Goal: Find specific page/section: Find specific page/section

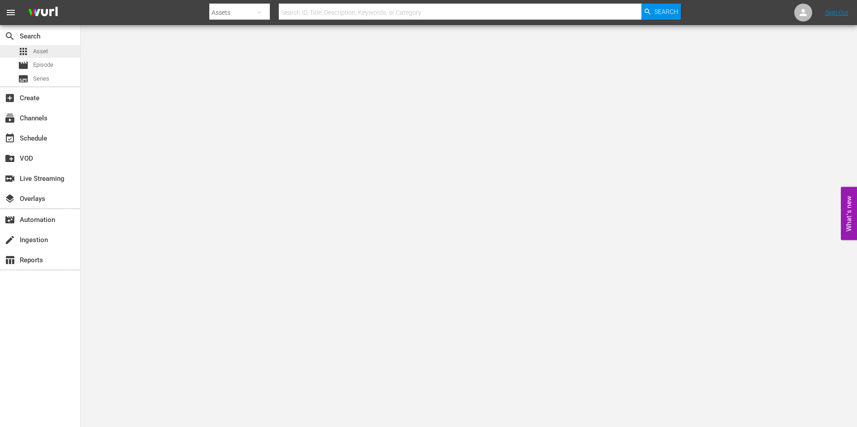
click at [54, 50] on div "apps Asset" at bounding box center [40, 51] width 80 height 13
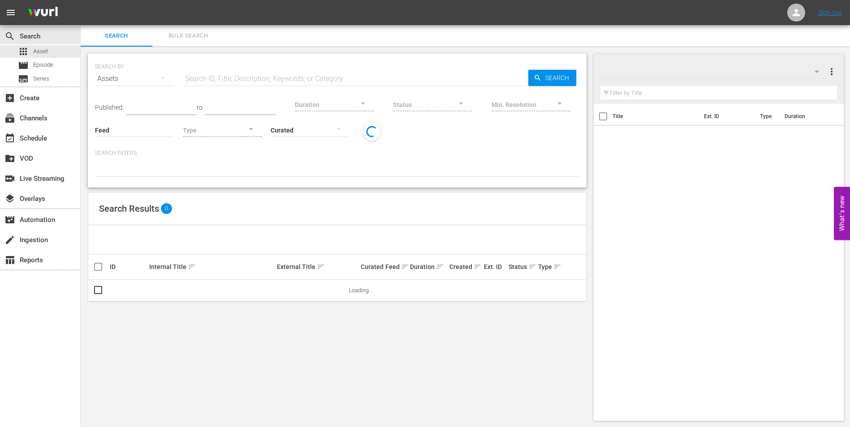
click at [340, 87] on div "Duration" at bounding box center [334, 99] width 79 height 32
click at [339, 78] on input "text" at bounding box center [355, 79] width 345 height 22
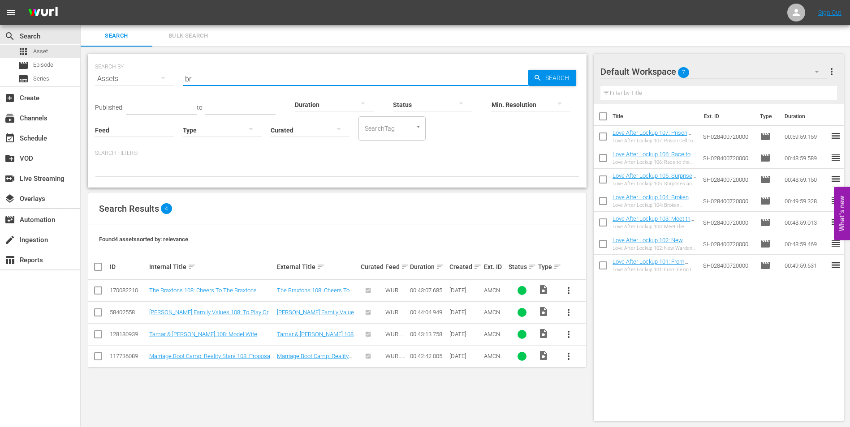
type input "b"
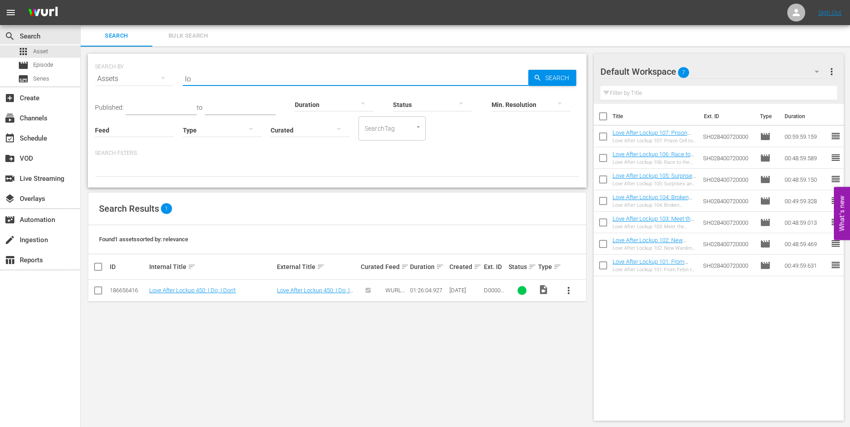
type input "l"
type input "y"
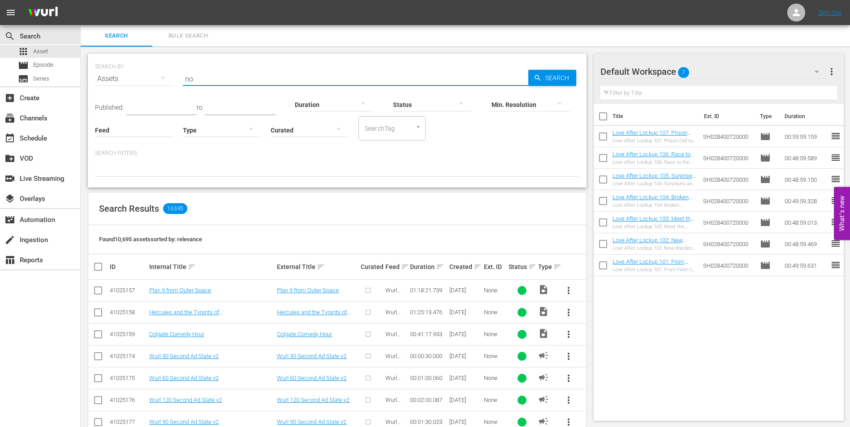
type input "n"
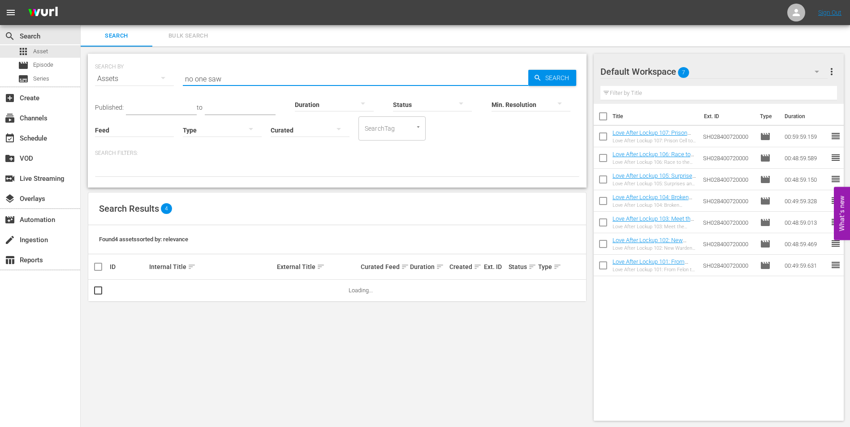
click at [234, 78] on input "no one saw" at bounding box center [355, 79] width 345 height 22
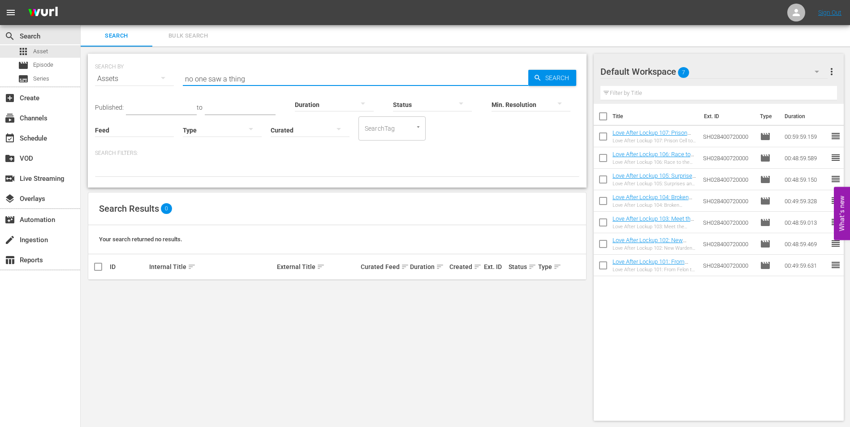
type input "no one saw a thing"
